Goal: Navigation & Orientation: Find specific page/section

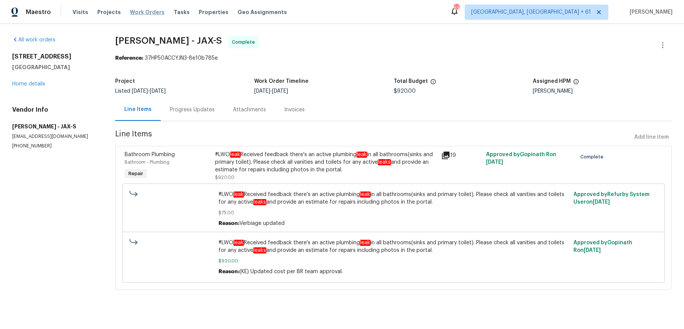
click at [140, 11] on span "Work Orders" at bounding box center [147, 12] width 35 height 8
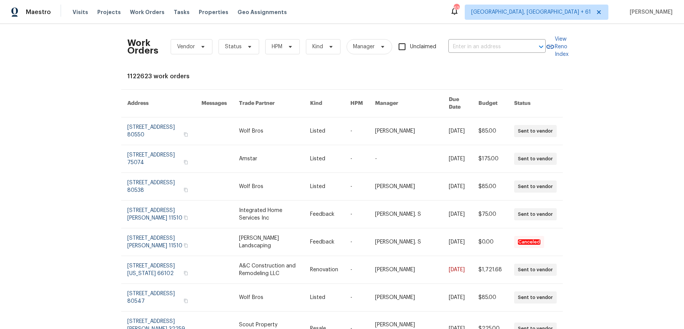
click at [469, 37] on div "Work Orders Vendor Status HPM Kind Manager Unclaimed ​" at bounding box center [336, 46] width 419 height 33
click at [469, 43] on input "text" at bounding box center [487, 47] width 76 height 12
paste input "[STREET_ADDRESS][PERSON_NAME]"
type input "[STREET_ADDRESS][PERSON_NAME]"
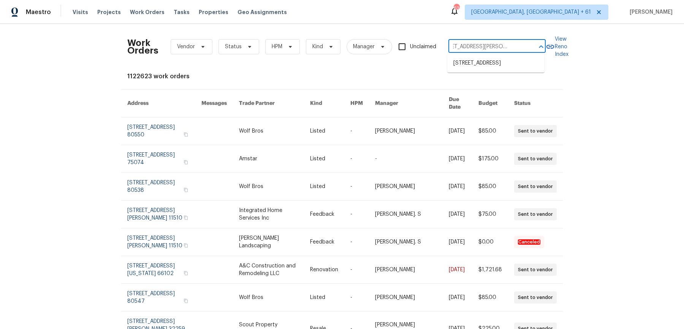
click at [469, 64] on li "[STREET_ADDRESS]" at bounding box center [496, 63] width 97 height 13
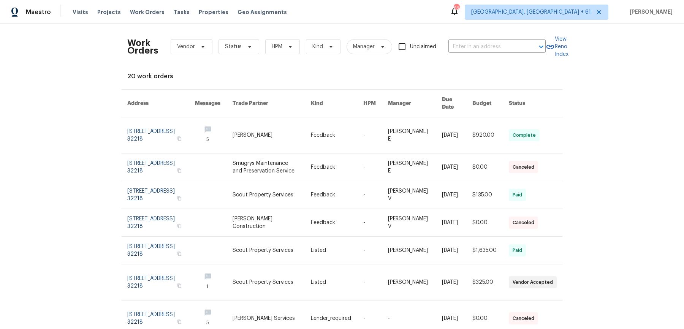
type input "[STREET_ADDRESS]"
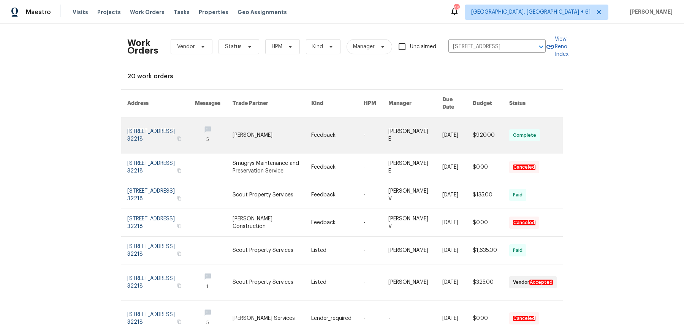
click at [400, 125] on link at bounding box center [416, 136] width 54 height 36
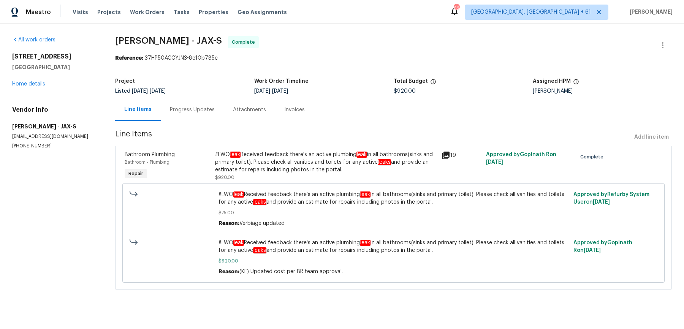
click at [42, 79] on div "[STREET_ADDRESS][PERSON_NAME] Home details" at bounding box center [54, 70] width 85 height 35
click at [37, 85] on link "Home details" at bounding box center [28, 83] width 33 height 5
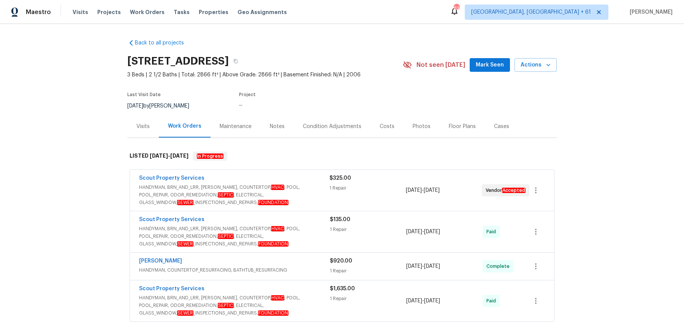
click at [287, 204] on span "HANDYMAN, BRN_AND_LRR, [PERSON_NAME], COUNTERTOP, HVAC , POOL, POOL_REPAIR, ODO…" at bounding box center [234, 195] width 191 height 23
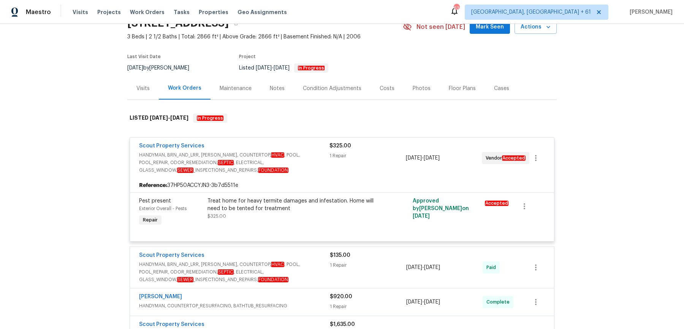
scroll to position [124, 0]
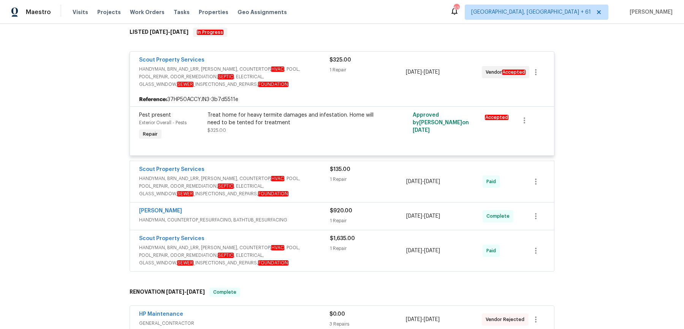
click at [298, 198] on div "Scout Property Services HANDYMAN, BRN_AND_LRR, [PERSON_NAME], COUNTERTOP, HVAC …" at bounding box center [342, 181] width 424 height 41
click at [299, 195] on span "HANDYMAN, BRN_AND_LRR, [PERSON_NAME], COUNTERTOP, HVAC , POOL, POOL_REPAIR, ODO…" at bounding box center [234, 186] width 191 height 23
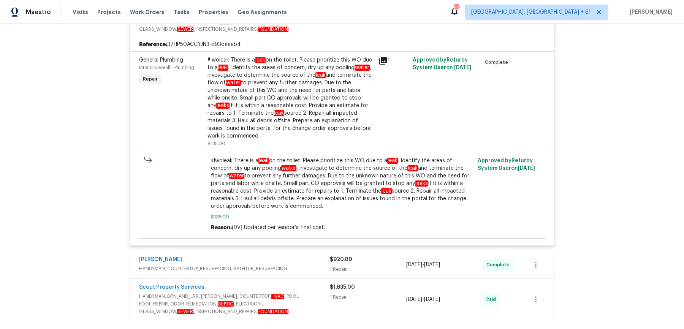
click at [304, 265] on span "HANDYMAN, COUNTERTOP_RESURFACING, BATHTUB_RESURFACING" at bounding box center [234, 269] width 191 height 8
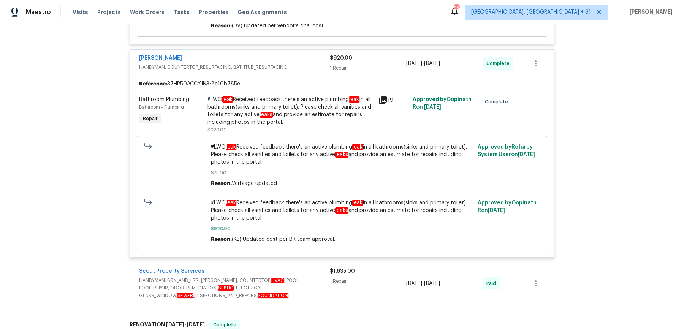
scroll to position [493, 0]
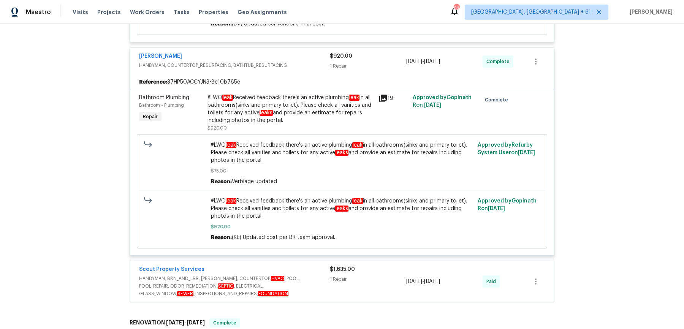
click at [316, 281] on span "HANDYMAN, BRN_AND_LRR, [PERSON_NAME], COUNTERTOP, HVAC , POOL, POOL_REPAIR, ODO…" at bounding box center [234, 286] width 191 height 23
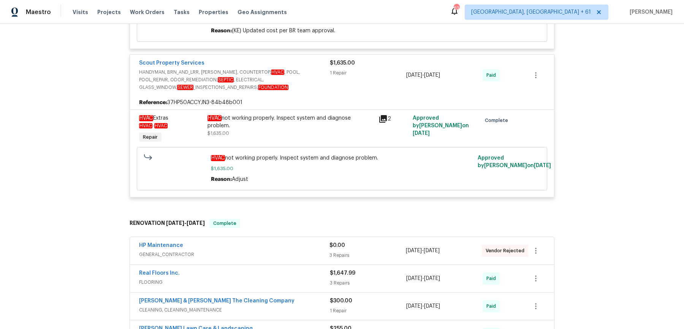
click at [314, 251] on div "HP Maintenance GENERAL_CONTRACTOR" at bounding box center [234, 251] width 191 height 18
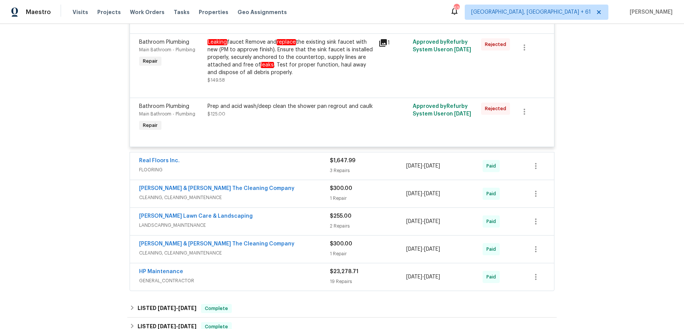
click at [310, 166] on span "FLOORING" at bounding box center [234, 170] width 191 height 8
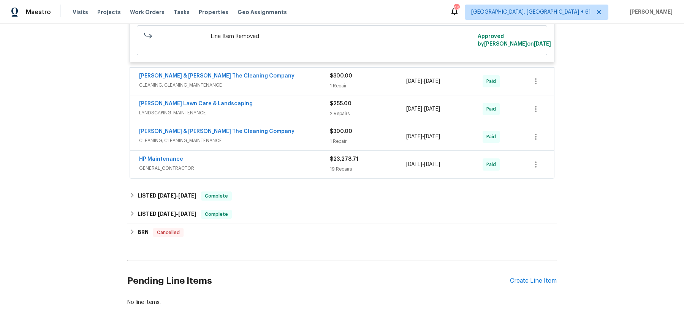
click at [309, 72] on div "[PERSON_NAME] & [PERSON_NAME] The Cleaning Company" at bounding box center [234, 76] width 191 height 9
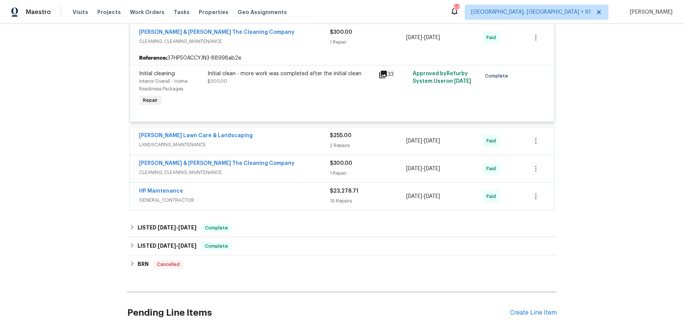
click at [314, 132] on div "[PERSON_NAME] Lawn Care & Landscaping" at bounding box center [234, 136] width 191 height 9
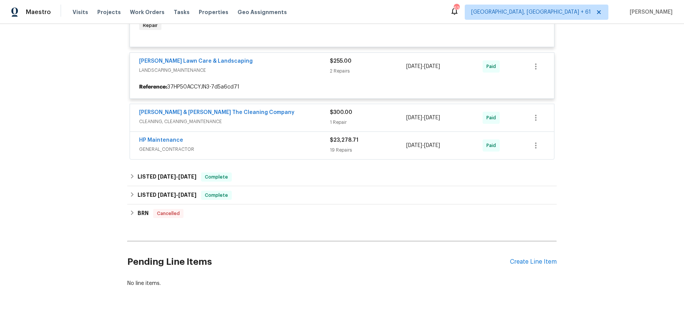
scroll to position [1537, 0]
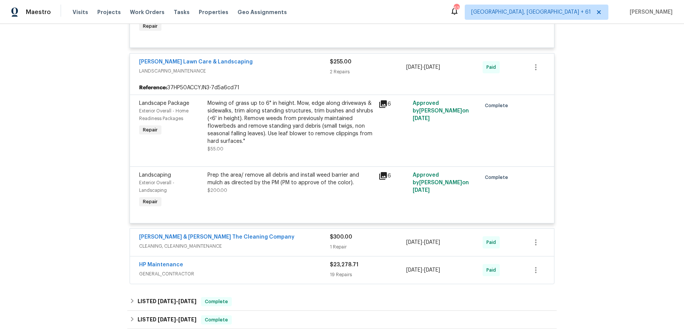
click at [301, 243] on span "CLEANING, CLEANING_MAINTENANCE" at bounding box center [234, 247] width 191 height 8
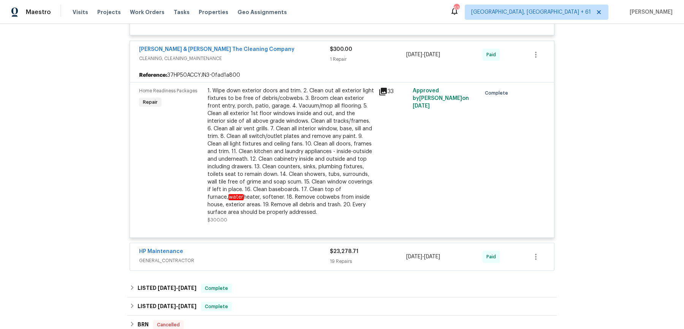
click at [298, 248] on div "HP Maintenance" at bounding box center [234, 252] width 191 height 9
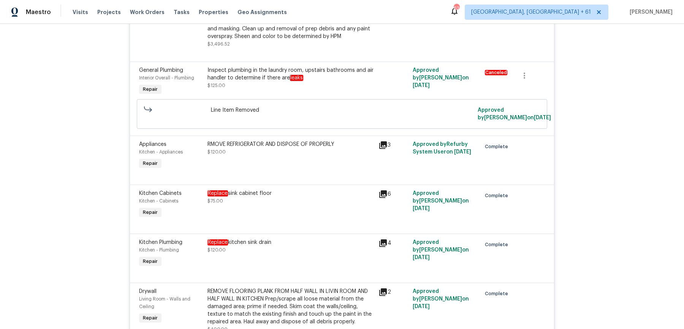
scroll to position [3267, 0]
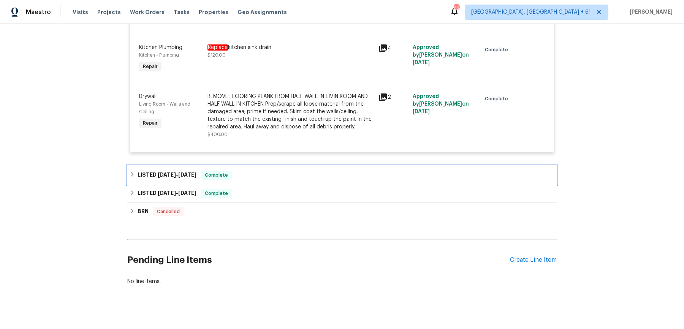
click at [291, 176] on div "LISTED [DATE] - [DATE] Complete" at bounding box center [342, 175] width 430 height 18
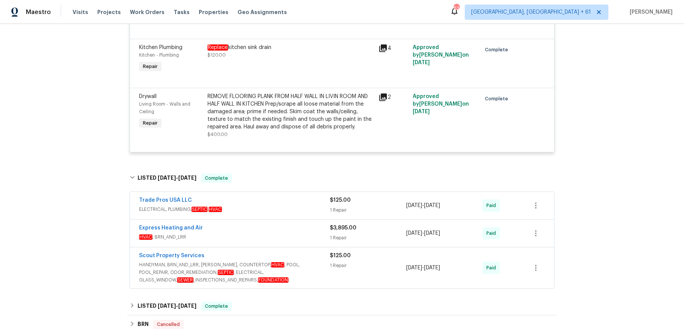
click at [289, 206] on span "ELECTRICAL, PLUMBING, SEPTIC , HVAC" at bounding box center [234, 210] width 191 height 8
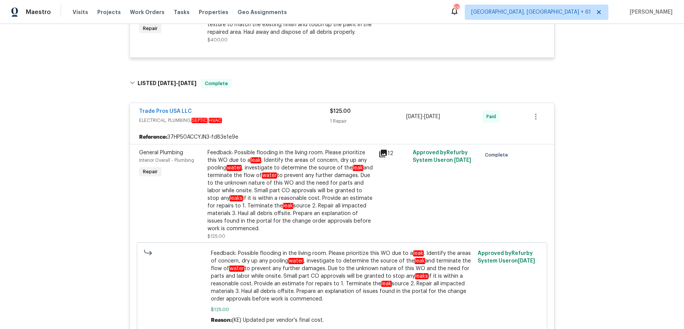
scroll to position [3598, 0]
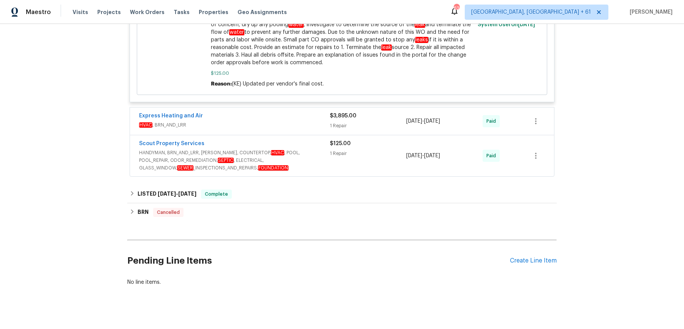
click at [306, 123] on div "Express Heating and Air HVAC , BRN_AND_LRR $3,895.00 1 Repair [DATE] - [DATE] P…" at bounding box center [342, 121] width 424 height 27
click at [306, 112] on div "Express Heating and Air" at bounding box center [234, 116] width 191 height 9
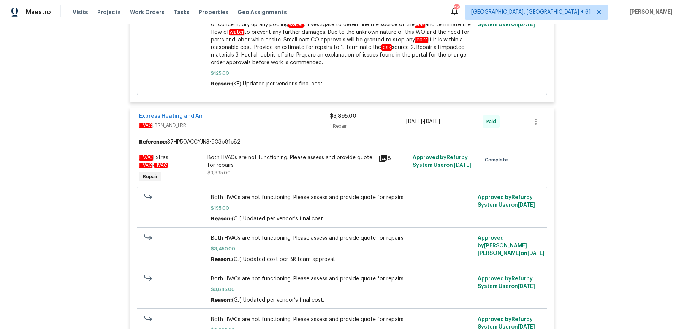
scroll to position [3827, 0]
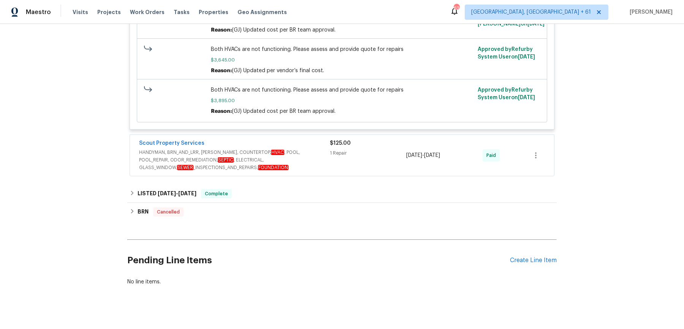
click at [321, 155] on span "HANDYMAN, BRN_AND_LRR, [PERSON_NAME], COUNTERTOP, HVAC , POOL, POOL_REPAIR, ODO…" at bounding box center [234, 160] width 191 height 23
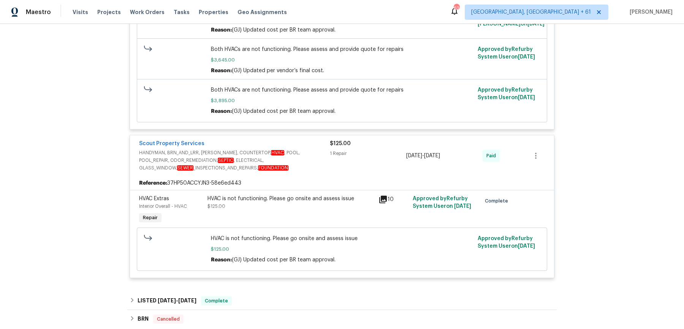
scroll to position [3935, 0]
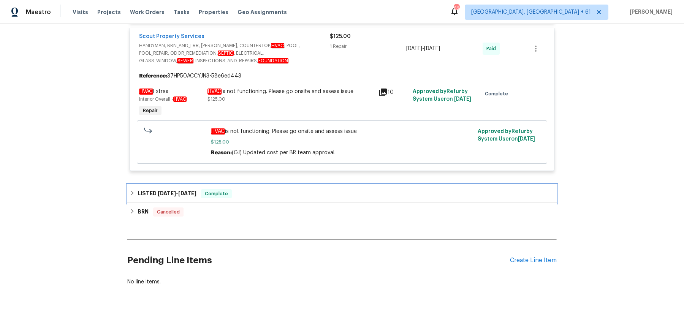
click at [303, 189] on div "LISTED [DATE] - [DATE] Complete" at bounding box center [342, 193] width 425 height 9
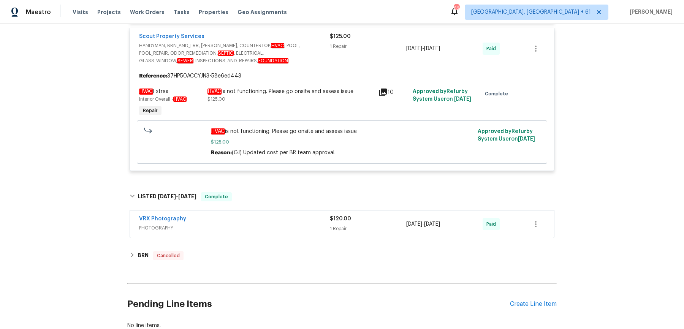
click at [286, 215] on div "VRX Photography" at bounding box center [234, 219] width 191 height 9
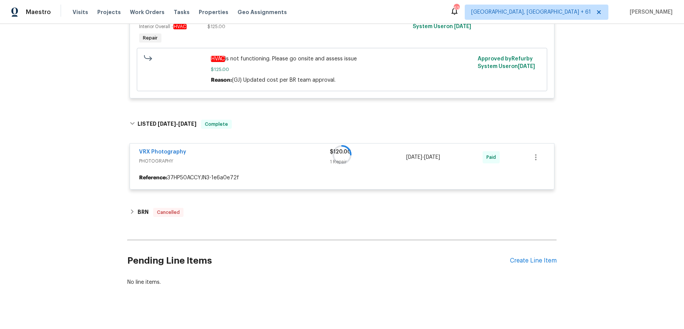
scroll to position [4007, 0]
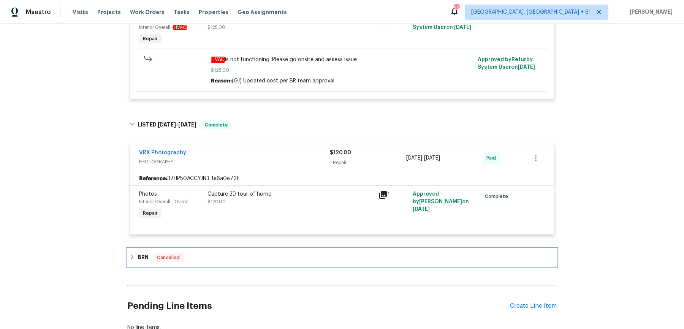
click at [264, 253] on div "BRN Cancelled" at bounding box center [342, 257] width 425 height 9
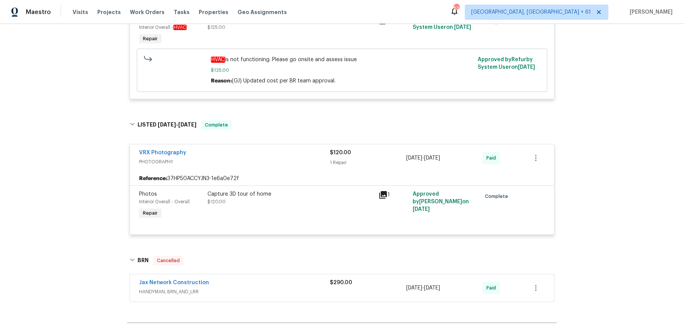
click at [307, 279] on div "Jax Network Construction" at bounding box center [234, 283] width 191 height 9
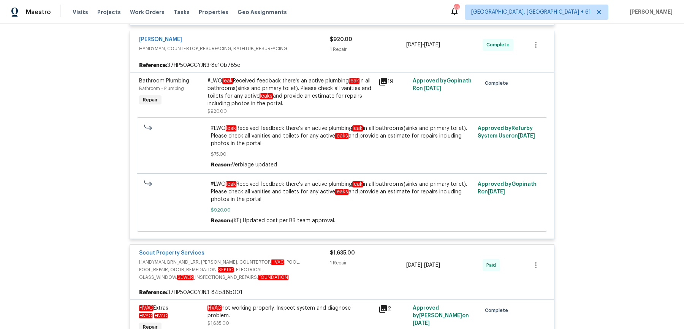
scroll to position [509, 0]
click at [133, 12] on span "Work Orders" at bounding box center [147, 12] width 35 height 8
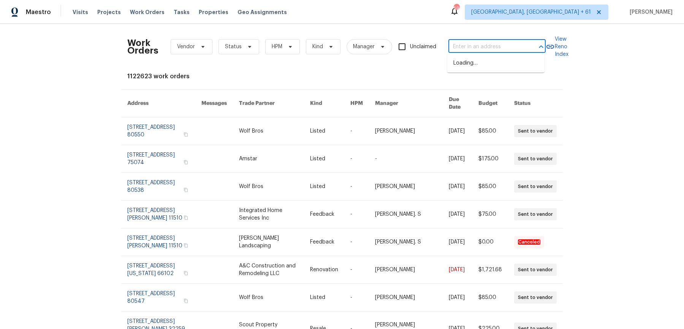
click at [485, 47] on input "text" at bounding box center [487, 47] width 76 height 12
paste input "[STREET_ADDRESS]"
drag, startPoint x: 469, startPoint y: 47, endPoint x: 552, endPoint y: 47, distance: 83.3
click at [552, 47] on div "Work Orders Vendor Status HPM Kind Manager Unclaimed [STREET_ADDRESS] ​ View Re…" at bounding box center [342, 46] width 430 height 33
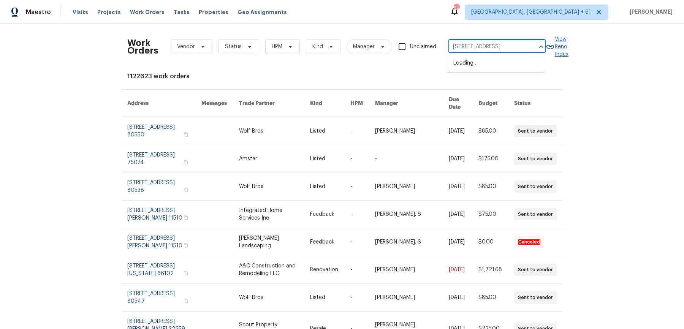
scroll to position [0, 0]
type input "[STREET_ADDRESS]"
click at [524, 68] on li "[STREET_ADDRESS]" at bounding box center [496, 63] width 97 height 13
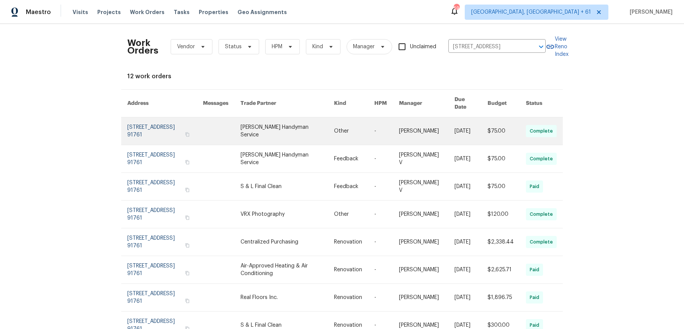
click at [419, 129] on link at bounding box center [427, 131] width 56 height 27
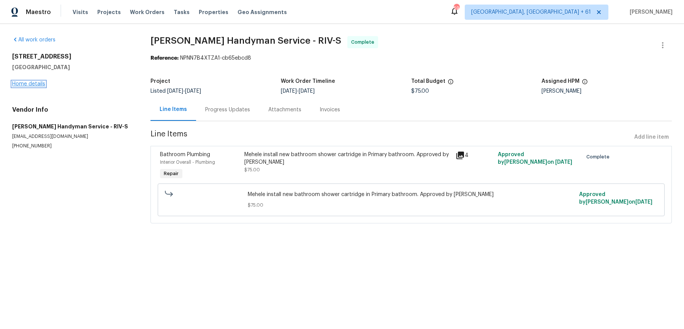
click at [39, 82] on link "Home details" at bounding box center [28, 83] width 33 height 5
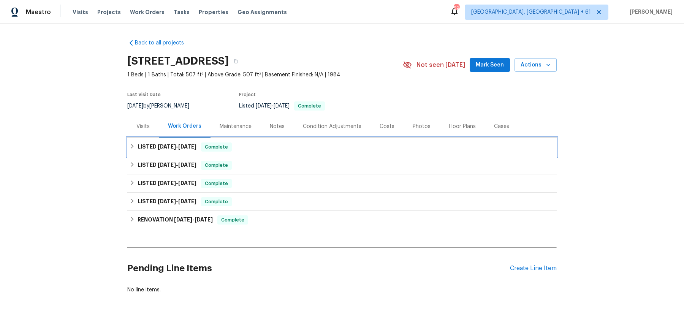
click at [274, 145] on div "LISTED [DATE] - [DATE] Complete" at bounding box center [342, 147] width 425 height 9
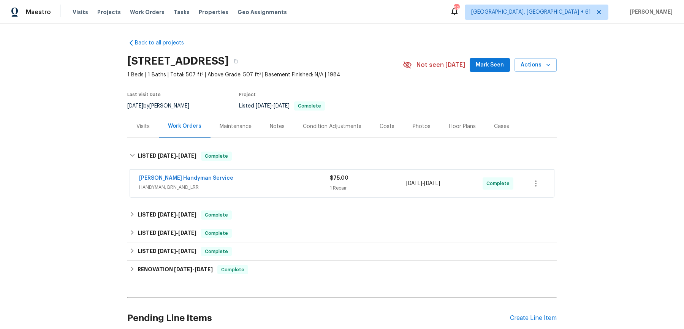
click at [277, 196] on div "[PERSON_NAME] Handyman Service HANDYMAN, BRN_AND_LRR $75.00 1 Repair [DATE] - […" at bounding box center [342, 183] width 424 height 27
click at [284, 178] on div "[PERSON_NAME] Handyman Service" at bounding box center [234, 179] width 191 height 9
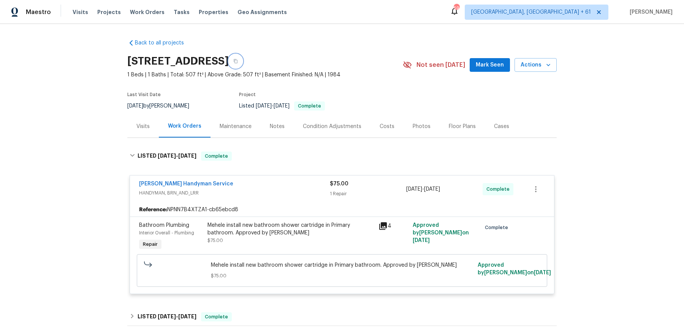
click at [238, 62] on icon "button" at bounding box center [236, 61] width 4 height 4
click at [151, 17] on div "Visits Projects Work Orders Tasks Properties Geo Assignments" at bounding box center [185, 12] width 224 height 15
click at [151, 8] on span "Work Orders" at bounding box center [147, 12] width 35 height 8
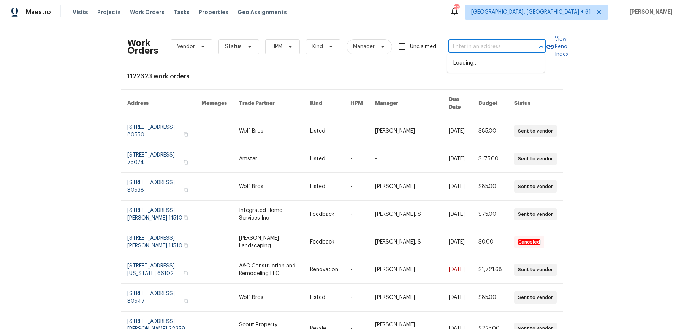
click at [472, 43] on input "text" at bounding box center [487, 47] width 76 height 12
paste input "[STREET_ADDRESS]"
drag, startPoint x: 463, startPoint y: 48, endPoint x: 542, endPoint y: 48, distance: 78.3
click at [542, 48] on div "[STREET_ADDRESS] ​" at bounding box center [497, 47] width 97 height 12
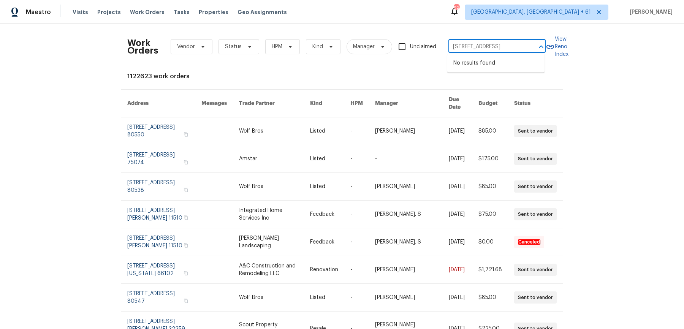
scroll to position [0, 0]
type input "[STREET_ADDRESS]"
click at [508, 68] on li "[STREET_ADDRESS]" at bounding box center [496, 63] width 97 height 13
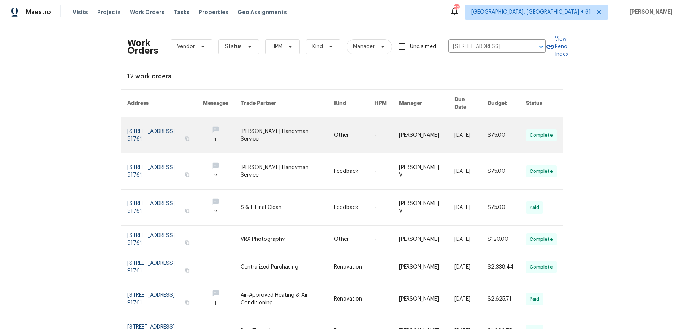
click at [449, 121] on td "[DATE]" at bounding box center [465, 136] width 33 height 36
click at [238, 132] on link at bounding box center [222, 136] width 38 height 36
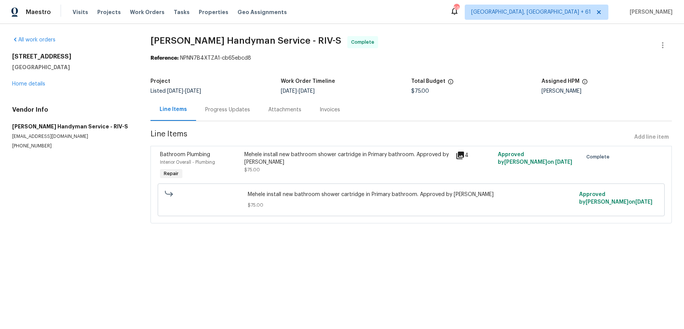
click at [28, 79] on div "[STREET_ADDRESS] Home details" at bounding box center [72, 70] width 120 height 35
click at [28, 83] on link "Home details" at bounding box center [28, 83] width 33 height 5
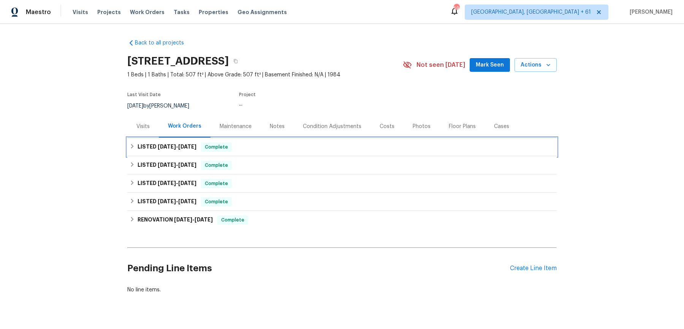
click at [304, 148] on div "LISTED [DATE] - [DATE] Complete" at bounding box center [342, 147] width 425 height 9
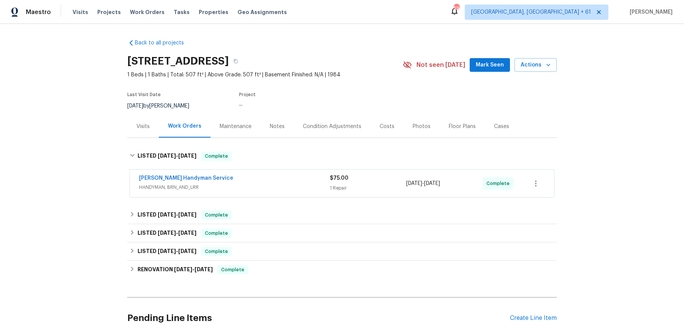
click at [294, 178] on div "[PERSON_NAME] Handyman Service" at bounding box center [234, 179] width 191 height 9
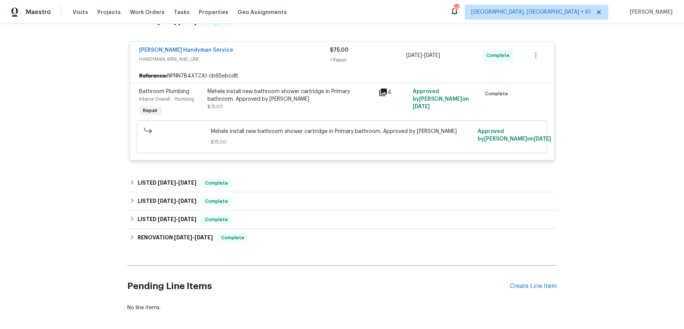
scroll to position [148, 0]
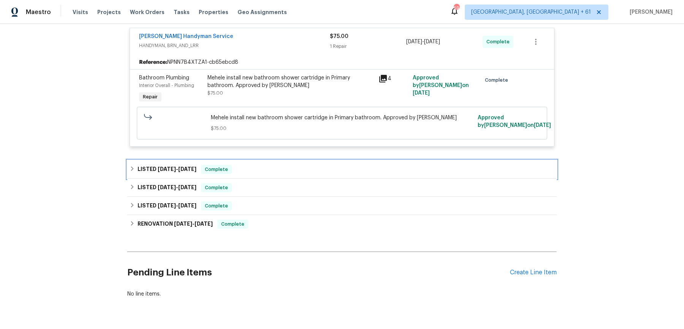
click at [287, 164] on div "LISTED [DATE] - [DATE] Complete" at bounding box center [342, 169] width 430 height 18
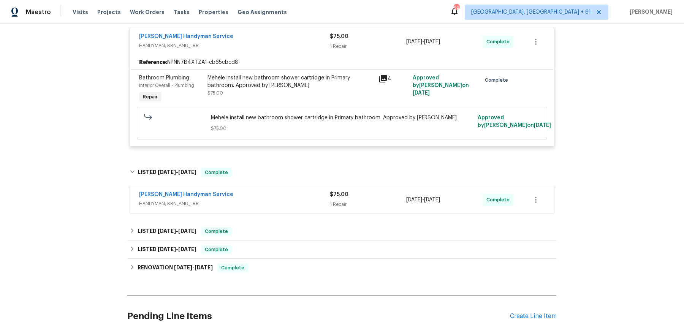
click at [284, 198] on div "[PERSON_NAME] Handyman Service" at bounding box center [234, 195] width 191 height 9
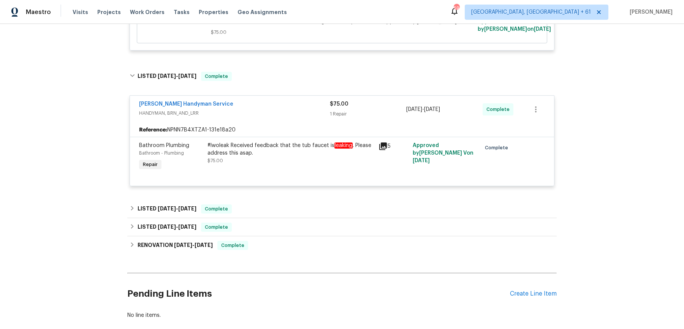
scroll to position [251, 0]
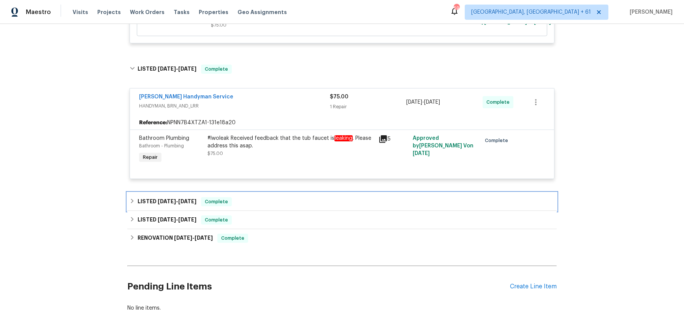
click at [273, 193] on div "LISTED [DATE] - [DATE] Complete" at bounding box center [342, 202] width 430 height 18
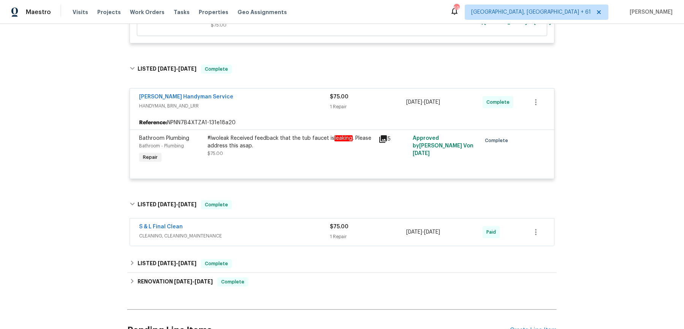
click at [260, 230] on div "S & L Final Clean" at bounding box center [234, 227] width 191 height 9
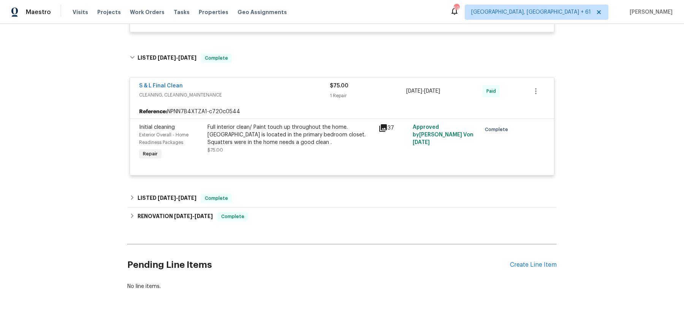
scroll to position [409, 0]
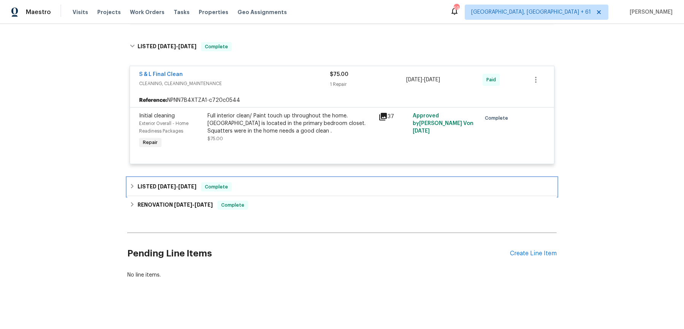
click at [294, 183] on div "LISTED [DATE] - [DATE] Complete" at bounding box center [342, 187] width 425 height 9
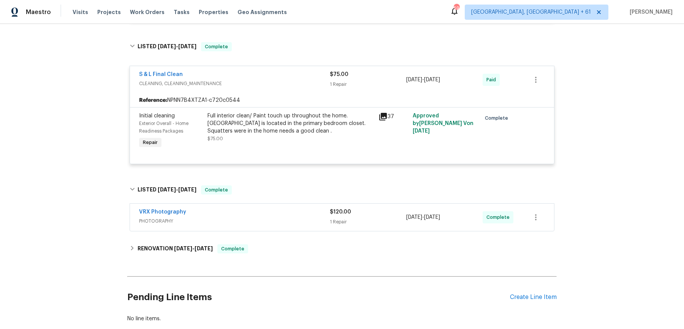
click at [289, 213] on div "VRX Photography" at bounding box center [234, 212] width 191 height 9
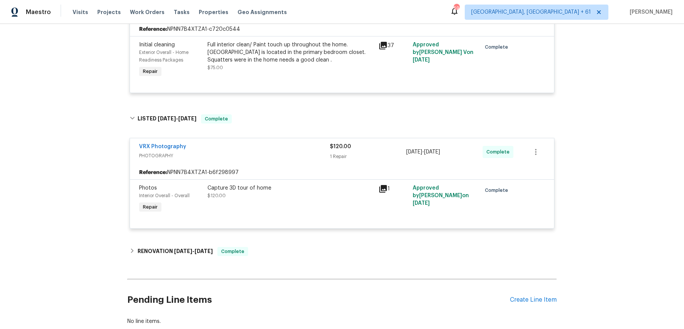
scroll to position [526, 0]
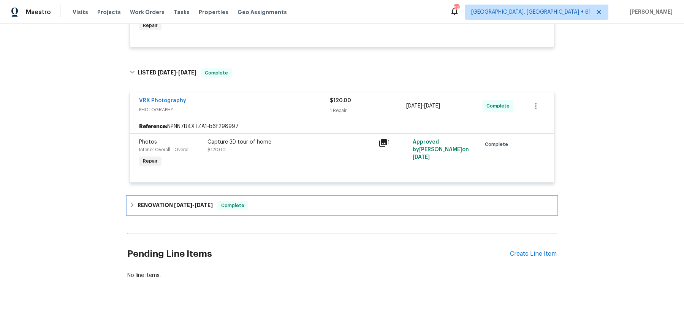
click at [289, 212] on div "RENOVATION [DATE] - [DATE] Complete" at bounding box center [342, 206] width 430 height 18
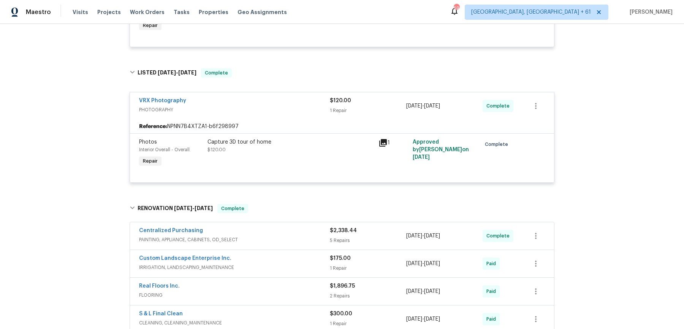
click at [286, 232] on div "Centralized Purchasing" at bounding box center [234, 231] width 191 height 9
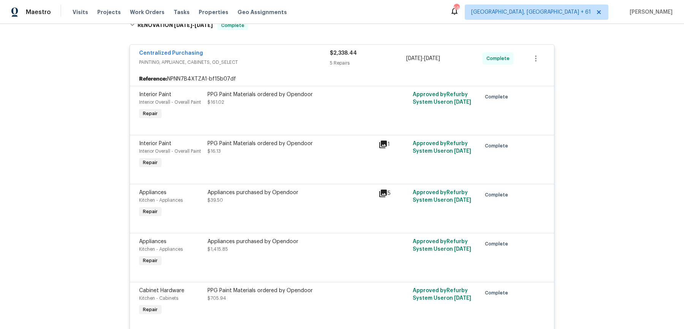
scroll to position [972, 0]
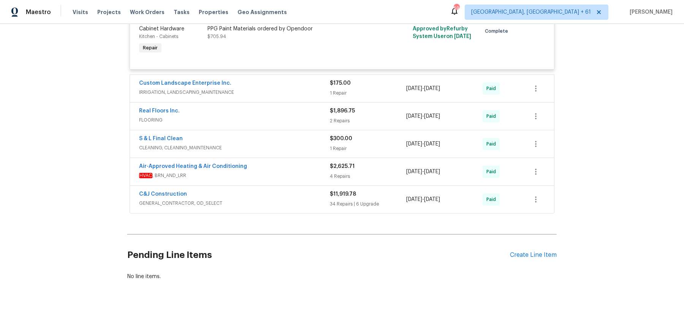
click at [305, 84] on div "Custom Landscape Enterprise Inc." at bounding box center [234, 83] width 191 height 9
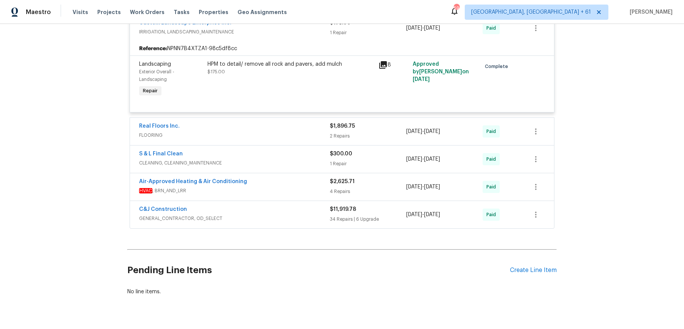
click at [288, 133] on span "FLOORING" at bounding box center [234, 136] width 191 height 8
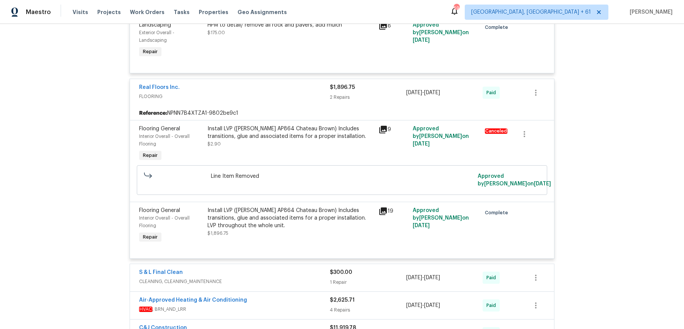
scroll to position [1072, 0]
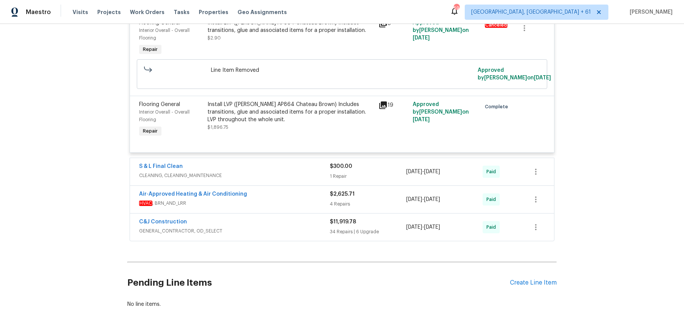
click at [274, 163] on div "S & L Final Clean" at bounding box center [234, 167] width 191 height 9
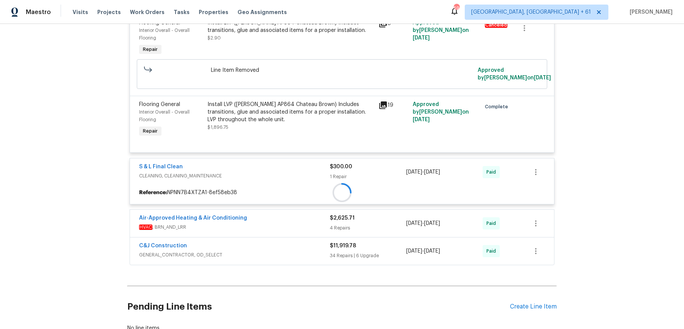
scroll to position [1230, 0]
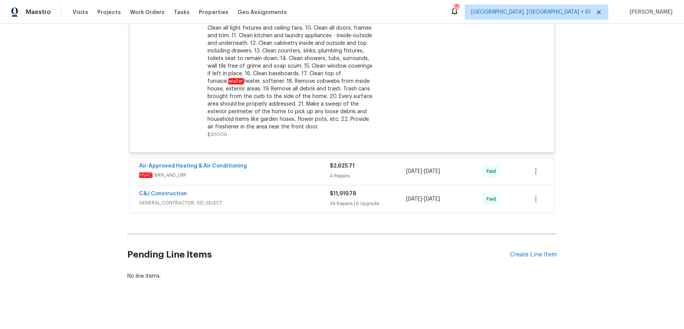
click at [283, 173] on span "HVAC , BRN_AND_LRR" at bounding box center [234, 176] width 191 height 8
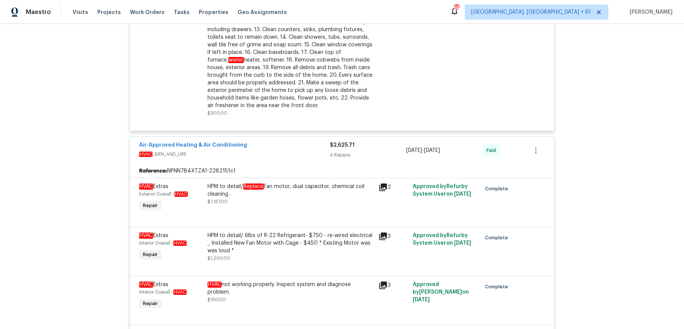
scroll to position [1627, 0]
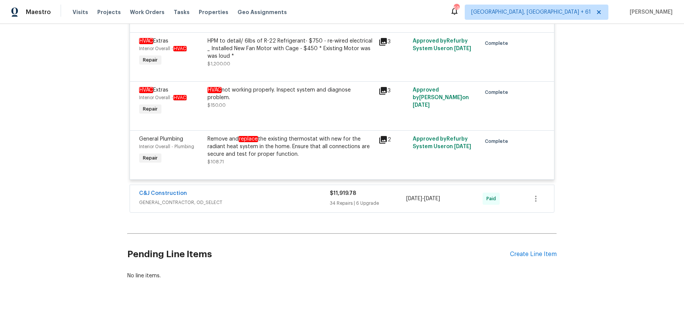
click at [284, 199] on span "GENERAL_CONTRACTOR, OD_SELECT" at bounding box center [234, 203] width 191 height 8
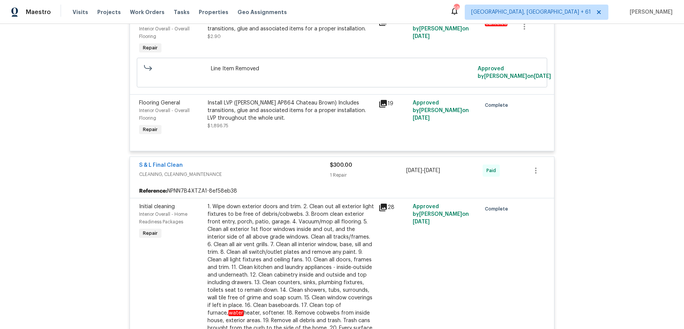
scroll to position [0, 0]
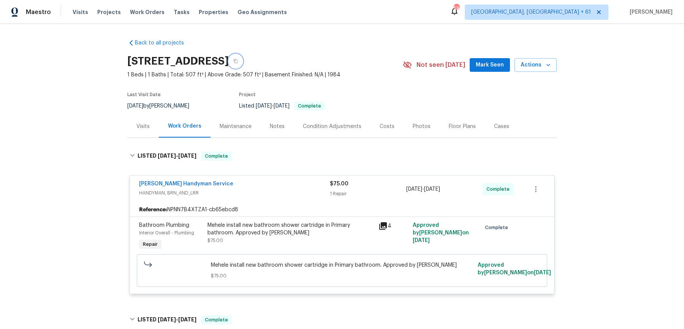
click at [243, 66] on button "button" at bounding box center [236, 61] width 14 height 14
click at [238, 59] on icon "button" at bounding box center [235, 61] width 5 height 5
click at [243, 65] on button "button" at bounding box center [236, 61] width 14 height 14
click at [149, 14] on span "Work Orders" at bounding box center [147, 12] width 35 height 8
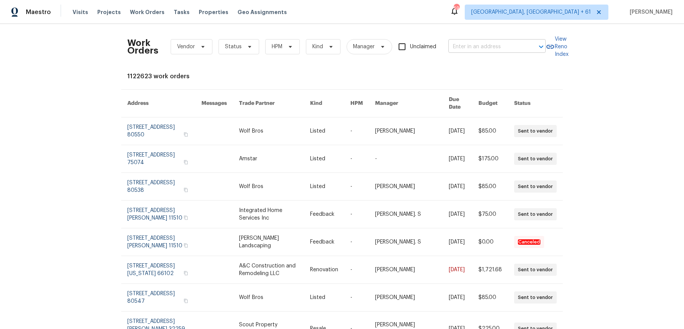
click at [484, 44] on input "text" at bounding box center [487, 47] width 76 height 12
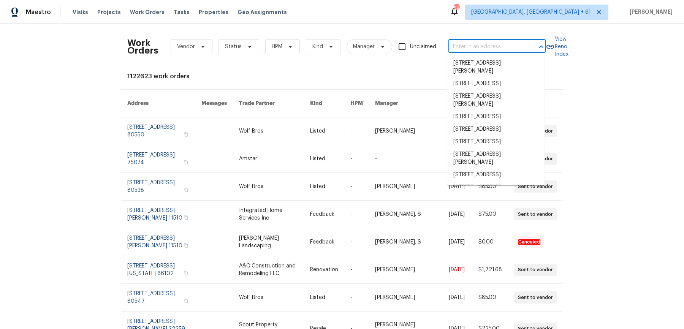
paste input "[STREET_ADDRESS]"
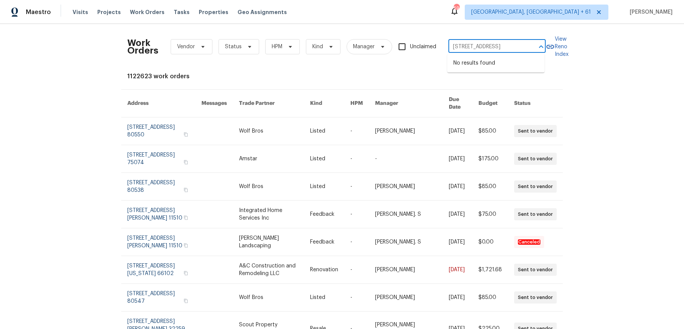
drag, startPoint x: 462, startPoint y: 48, endPoint x: 531, endPoint y: 50, distance: 68.9
click at [534, 49] on div "[STREET_ADDRESS] ​" at bounding box center [497, 47] width 97 height 12
type input "[STREET_ADDRESS]"
click at [527, 70] on li "[STREET_ADDRESS]" at bounding box center [496, 63] width 97 height 13
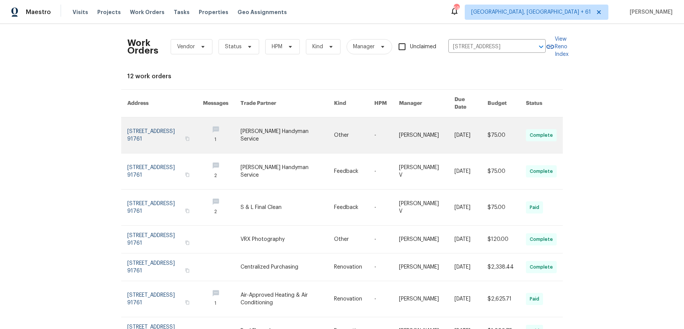
click at [399, 131] on td "[PERSON_NAME]" at bounding box center [421, 136] width 56 height 36
click at [399, 130] on td "[PERSON_NAME]" at bounding box center [421, 136] width 56 height 36
click at [394, 139] on link at bounding box center [387, 136] width 25 height 36
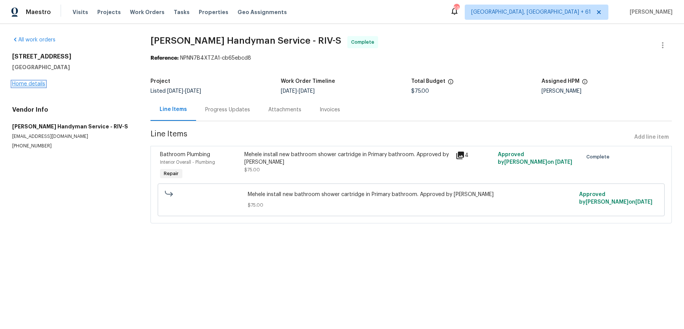
click at [41, 84] on link "Home details" at bounding box center [28, 83] width 33 height 5
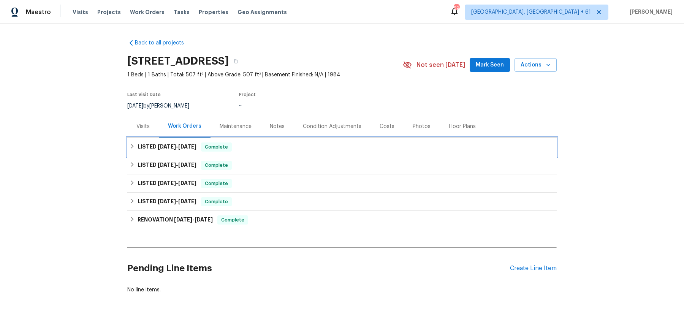
click at [229, 150] on span "Complete" at bounding box center [216, 147] width 29 height 8
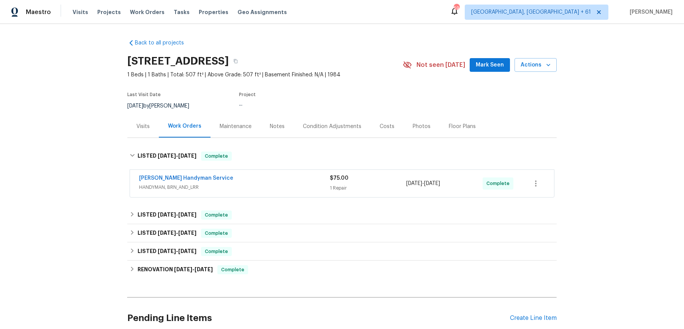
click at [250, 187] on span "HANDYMAN, BRN_AND_LRR" at bounding box center [234, 188] width 191 height 8
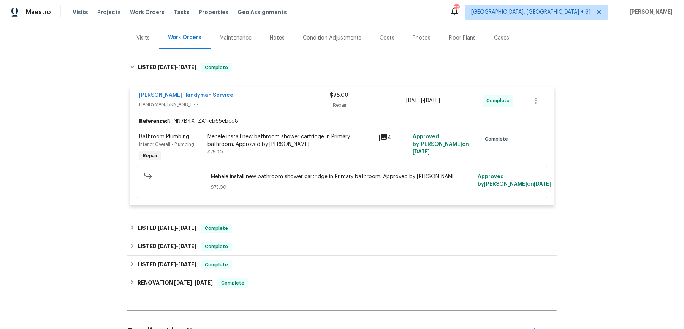
scroll to position [167, 0]
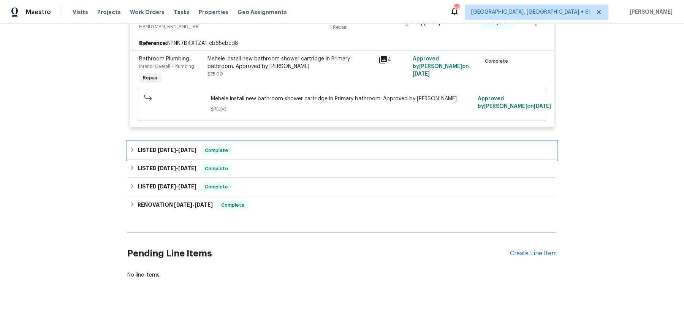
click at [307, 141] on div "LISTED [DATE] - [DATE] Complete" at bounding box center [342, 150] width 430 height 18
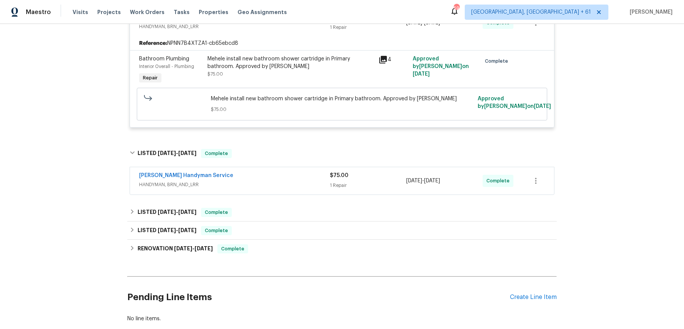
click at [296, 176] on div "[PERSON_NAME] Handyman Service" at bounding box center [234, 176] width 191 height 9
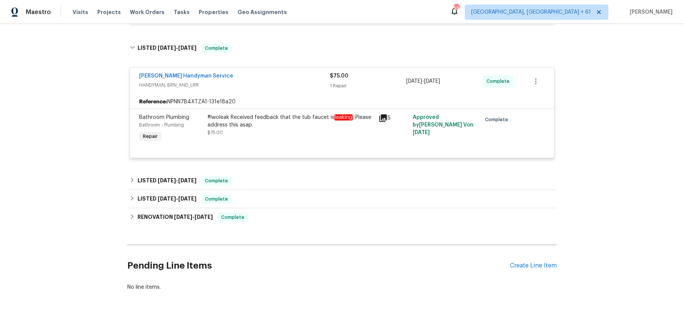
scroll to position [274, 0]
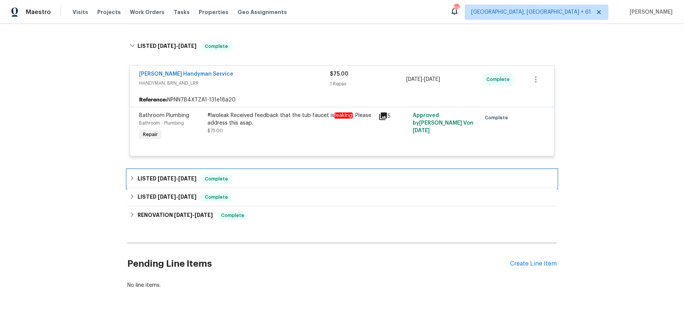
click at [294, 175] on div "LISTED [DATE] - [DATE] Complete" at bounding box center [342, 179] width 425 height 9
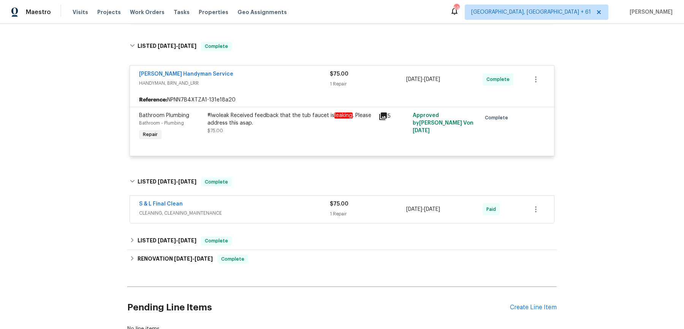
click at [286, 210] on span "CLEANING, CLEANING_MAINTENANCE" at bounding box center [234, 214] width 191 height 8
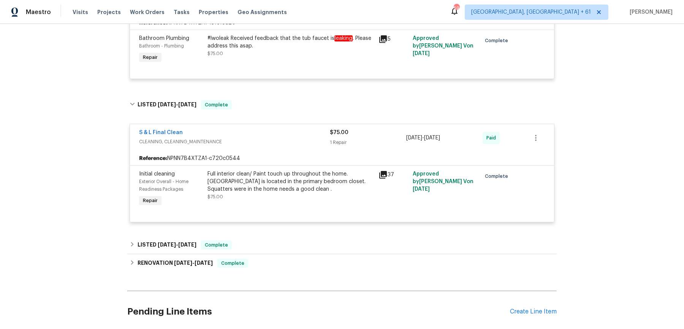
scroll to position [358, 0]
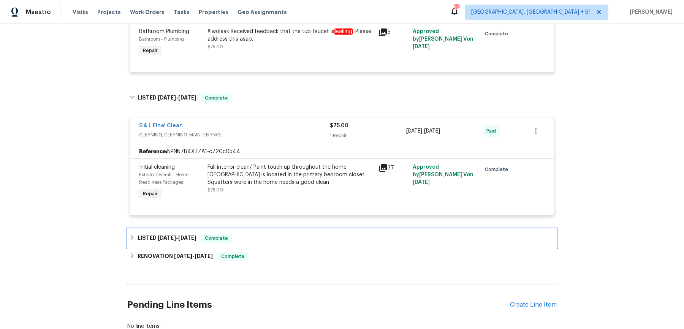
click at [264, 234] on div "LISTED [DATE] - [DATE] Complete" at bounding box center [342, 238] width 425 height 9
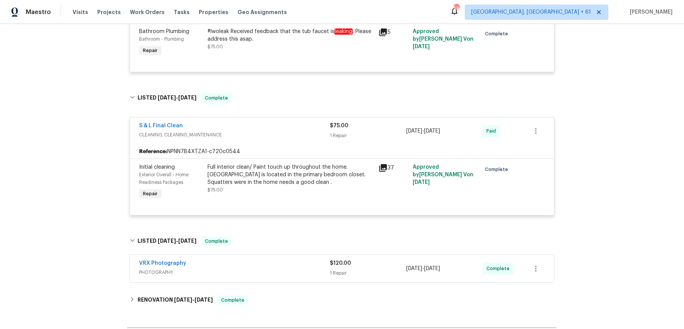
click at [272, 265] on div "VRX Photography" at bounding box center [234, 264] width 191 height 9
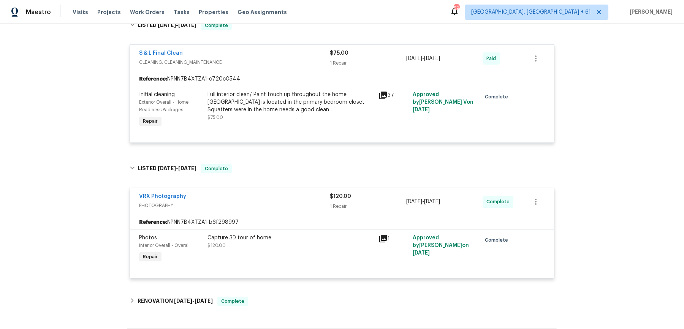
scroll to position [526, 0]
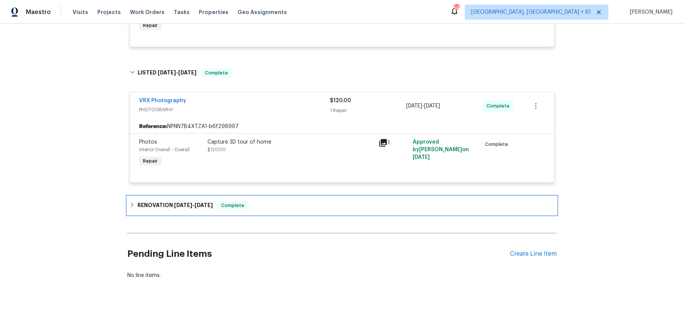
click at [297, 201] on div "RENOVATION [DATE] - [DATE] Complete" at bounding box center [342, 205] width 425 height 9
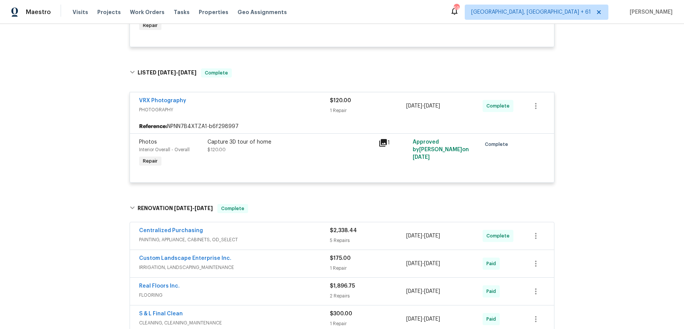
click at [281, 236] on span "PAINTING, APPLIANCE, CABINETS, OD_SELECT" at bounding box center [234, 240] width 191 height 8
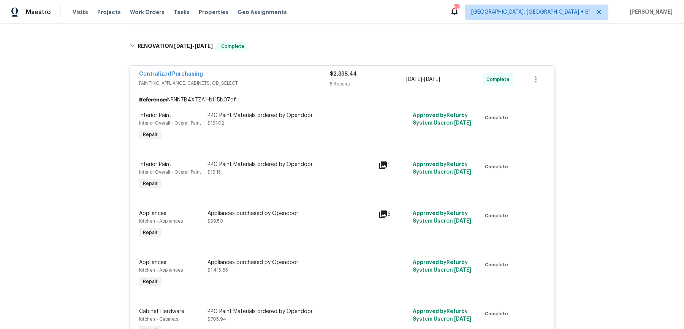
scroll to position [972, 0]
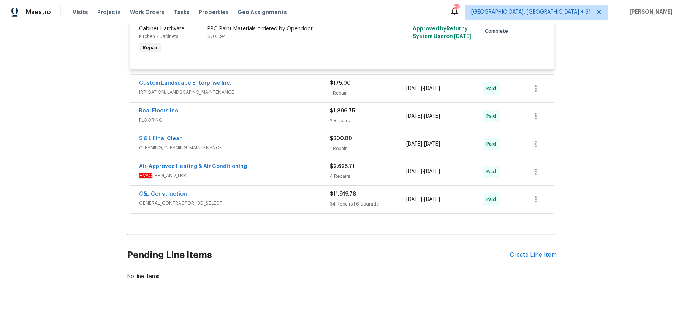
click at [284, 92] on span "IRRIGATION, LANDSCAPING_MAINTENANCE" at bounding box center [234, 93] width 191 height 8
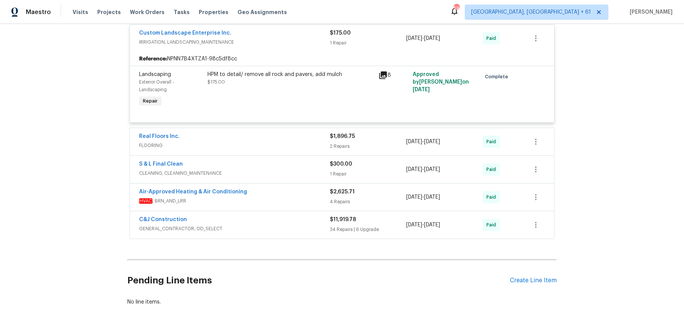
scroll to position [1034, 0]
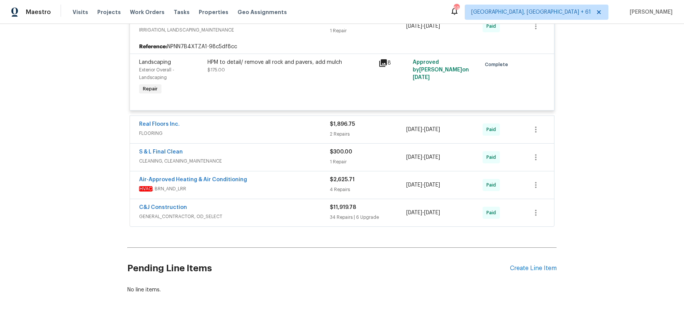
click at [284, 121] on div "Real Floors Inc." at bounding box center [234, 125] width 191 height 9
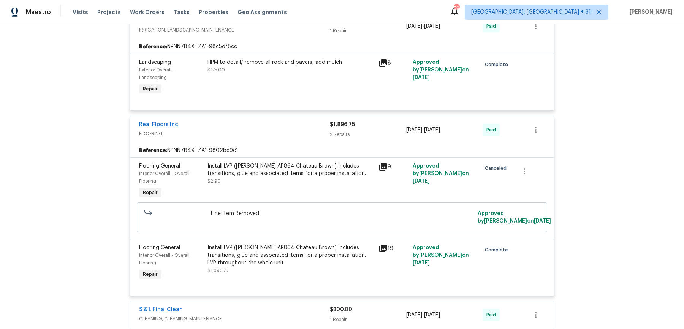
scroll to position [1113, 0]
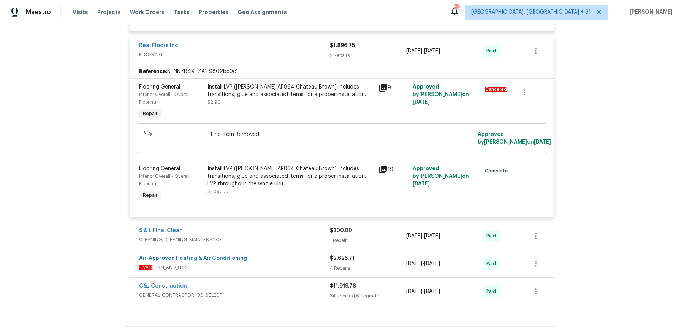
click at [275, 234] on div "S & L Final Clean" at bounding box center [234, 231] width 191 height 9
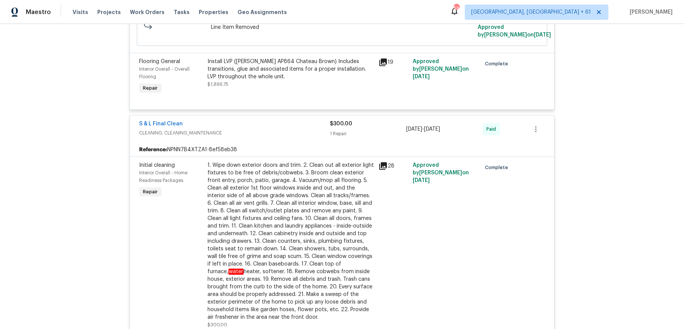
scroll to position [1411, 0]
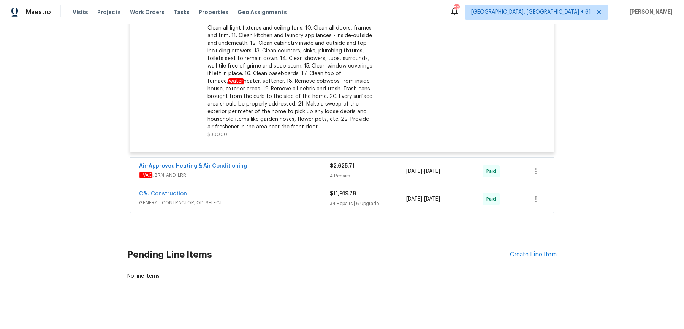
click at [309, 172] on span "HVAC , BRN_AND_LRR" at bounding box center [234, 176] width 191 height 8
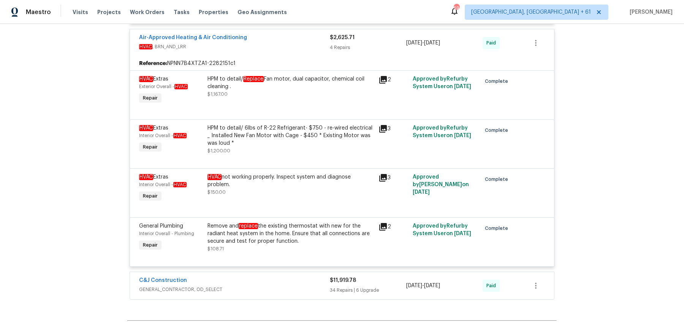
scroll to position [1627, 0]
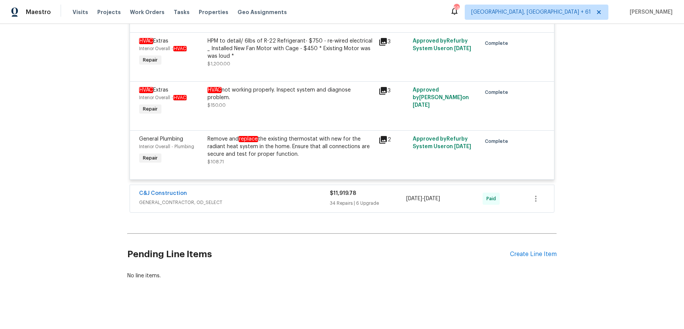
click at [296, 204] on span "GENERAL_CONTRACTOR, OD_SELECT" at bounding box center [234, 203] width 191 height 8
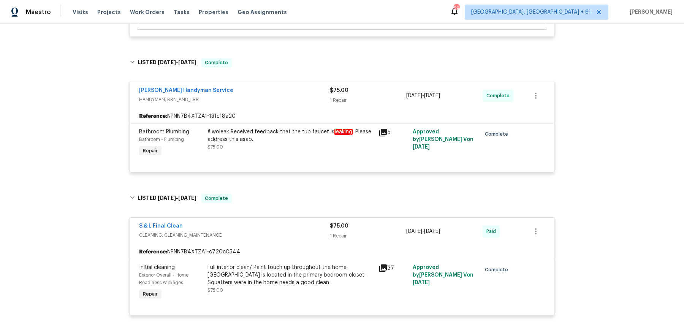
scroll to position [0, 0]
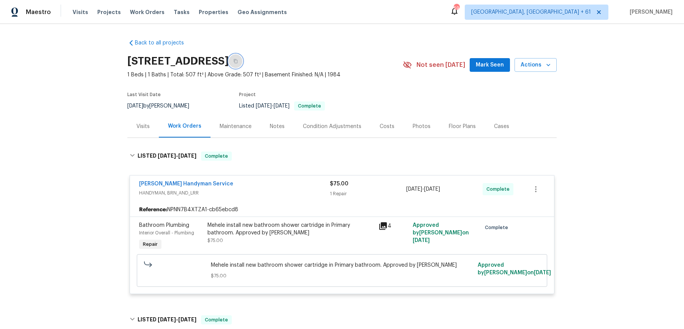
click at [243, 56] on button "button" at bounding box center [236, 61] width 14 height 14
